Goal: Information Seeking & Learning: Learn about a topic

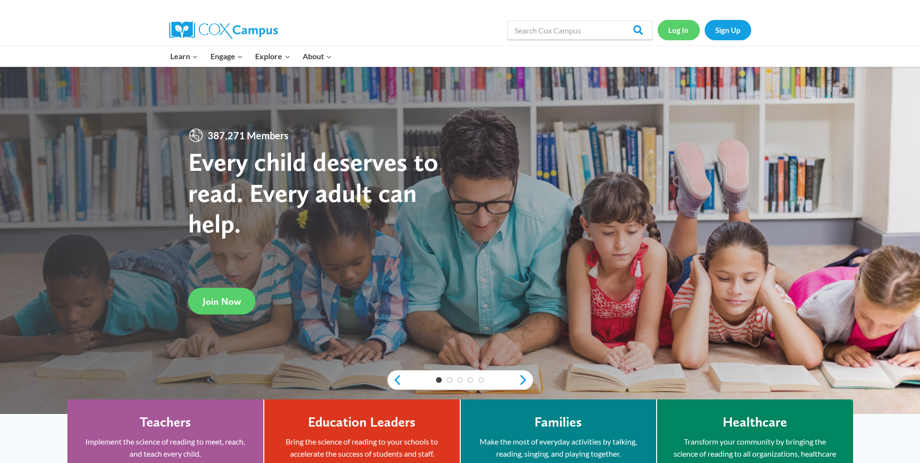
click at [686, 24] on link "Log In" at bounding box center [679, 30] width 42 height 20
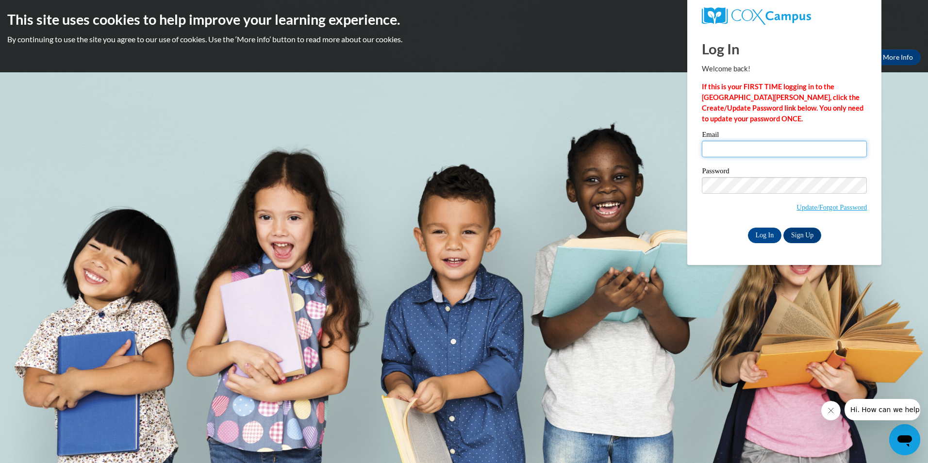
click at [734, 150] on input "Email" at bounding box center [784, 149] width 165 height 16
type input "jessica.arellano@sccpss.com"
click at [748, 228] on input "Log In" at bounding box center [765, 236] width 34 height 16
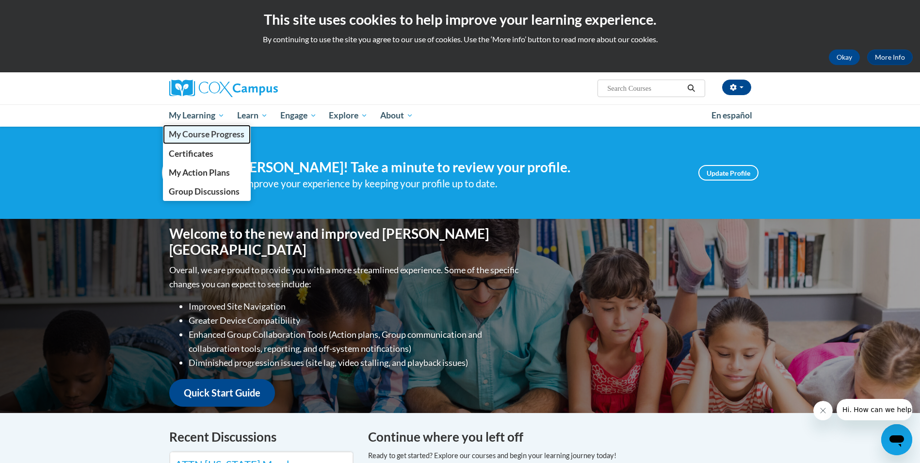
click at [187, 138] on span "My Course Progress" at bounding box center [207, 134] width 76 height 10
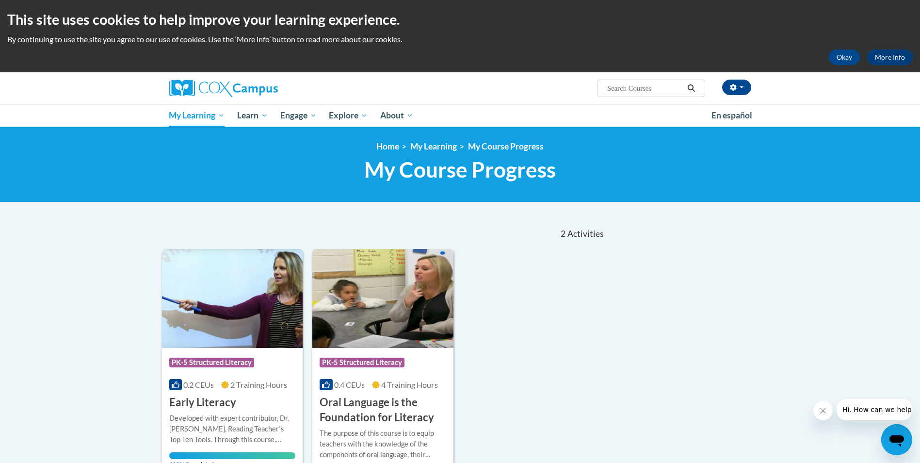
click at [629, 93] on input "Search..." at bounding box center [646, 88] width 78 height 12
type input "systematic and explicit phonics"
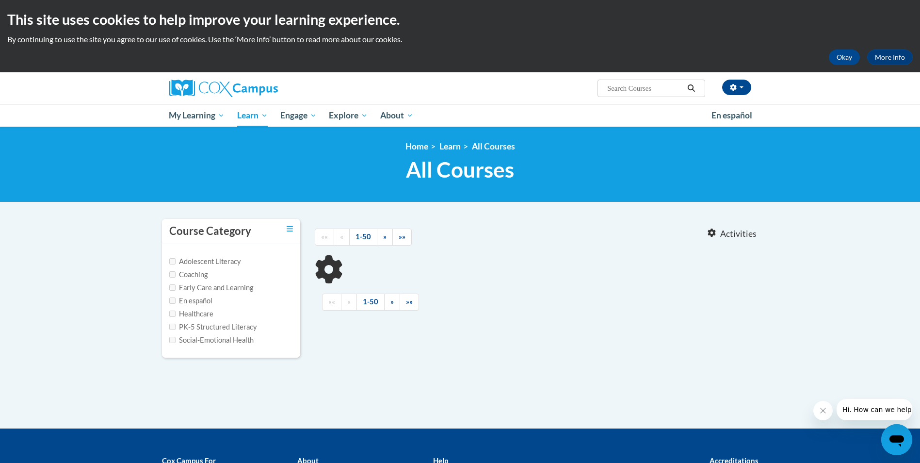
type input "systematic and explicit phonics"
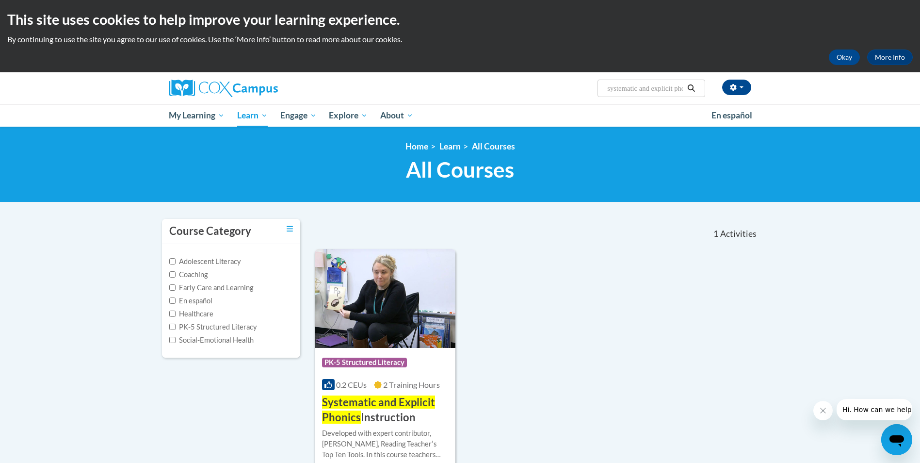
scroll to position [97, 0]
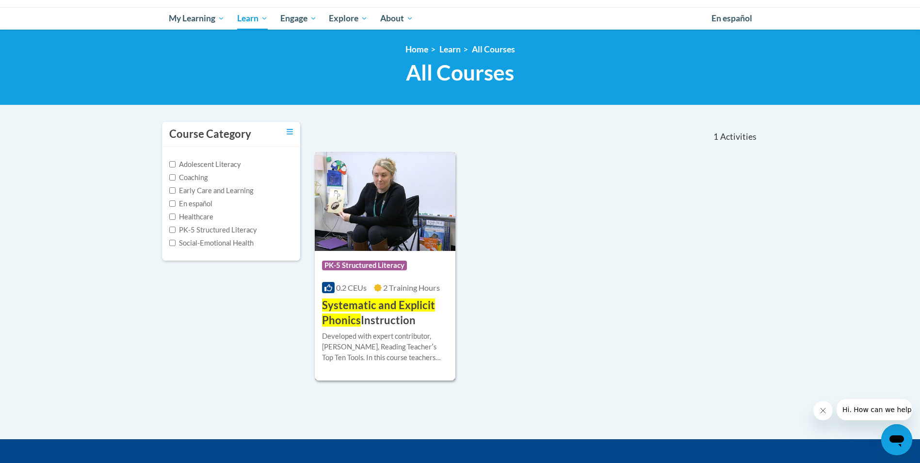
click at [378, 309] on span "Systematic and Explicit Phonics" at bounding box center [378, 312] width 113 height 28
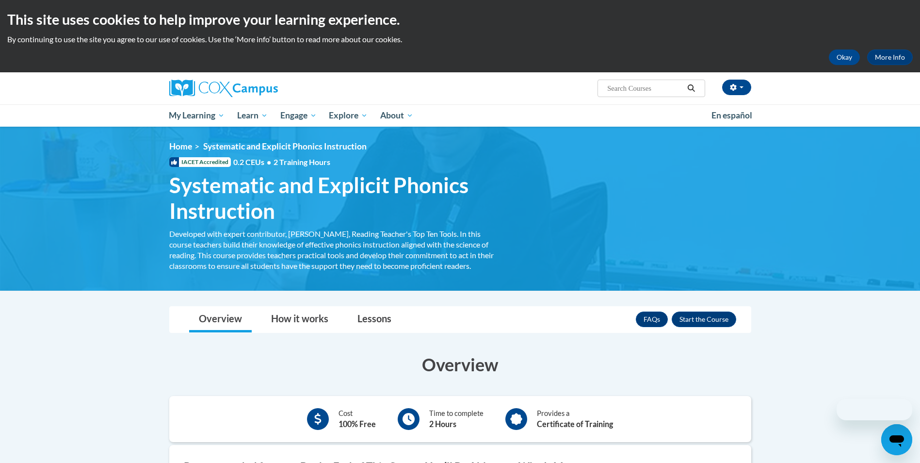
scroll to position [146, 0]
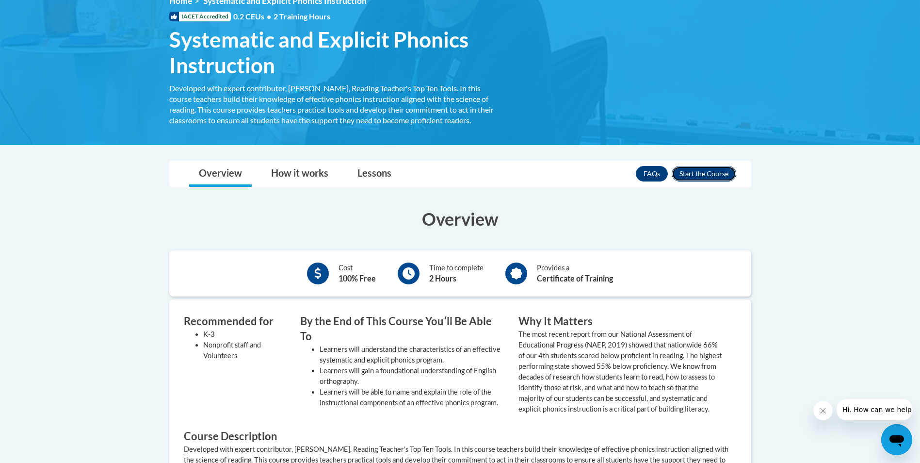
click at [695, 175] on button "Enroll" at bounding box center [704, 174] width 65 height 16
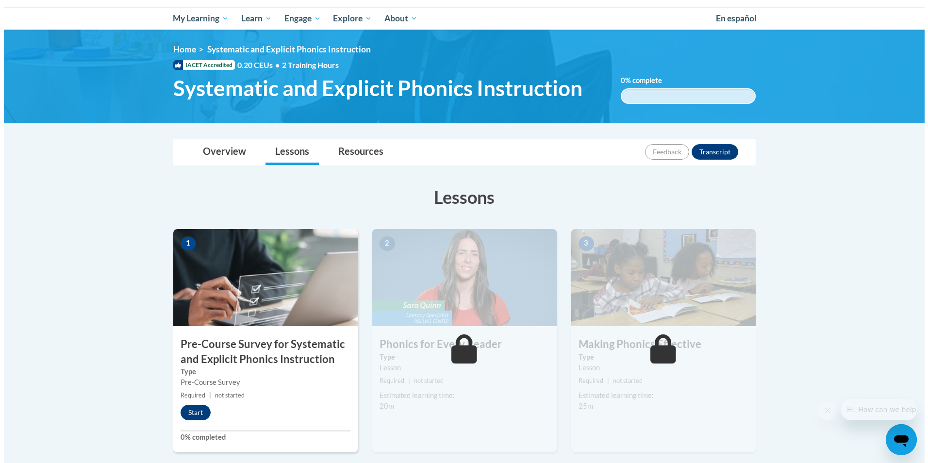
scroll to position [243, 0]
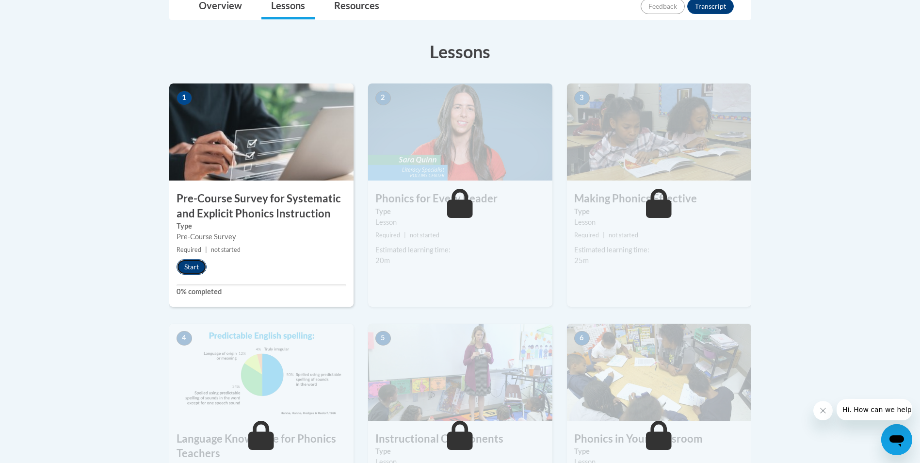
click at [202, 272] on button "Start" at bounding box center [192, 267] width 30 height 16
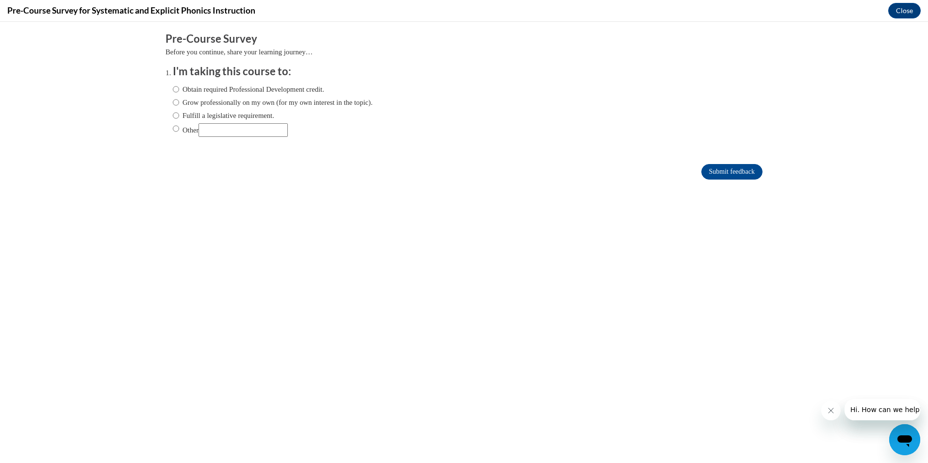
scroll to position [0, 0]
click at [173, 90] on input "Obtain required Professional Development credit." at bounding box center [176, 89] width 6 height 11
radio input "true"
click at [719, 173] on input "Submit feedback" at bounding box center [731, 172] width 61 height 16
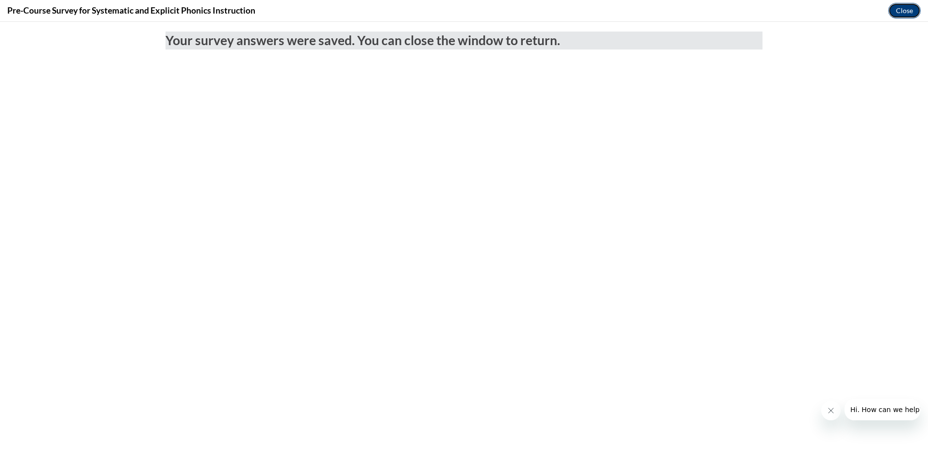
click at [903, 16] on button "Close" at bounding box center [904, 11] width 33 height 16
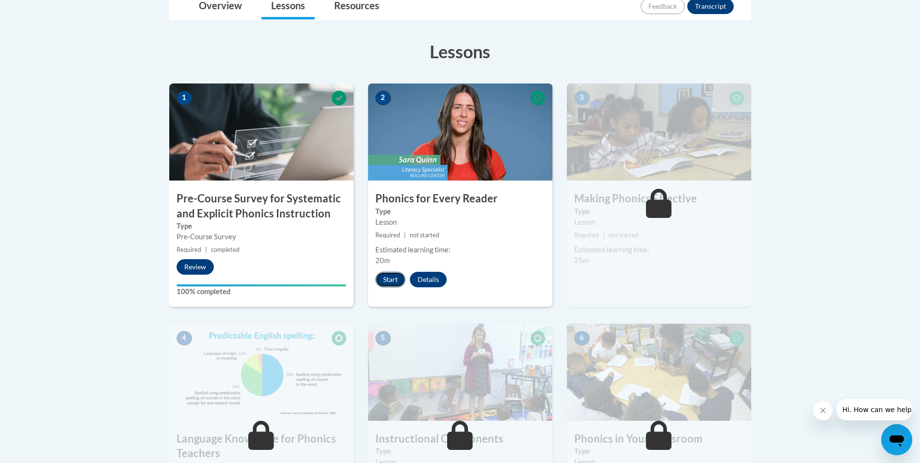
click at [391, 287] on button "Start" at bounding box center [391, 280] width 30 height 16
